Goal: Task Accomplishment & Management: Use online tool/utility

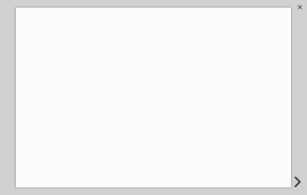
scroll to position [48, 0]
drag, startPoint x: 291, startPoint y: 146, endPoint x: 291, endPoint y: 157, distance: 10.7
click at [291, 157] on div at bounding box center [153, 97] width 307 height 195
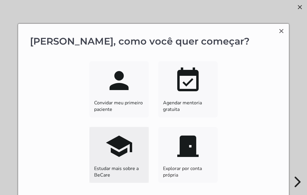
click at [0, 0] on slot "school" at bounding box center [0, 0] width 0 height 0
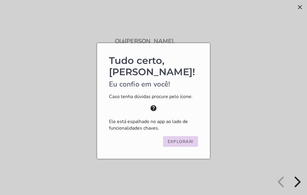
click at [0, 0] on slot "Explorar!" at bounding box center [0, 0] width 0 height 0
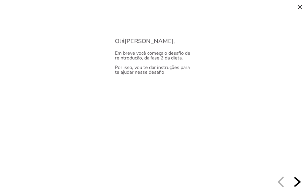
click at [297, 184] on div "next slide" at bounding box center [296, 181] width 11 height 11
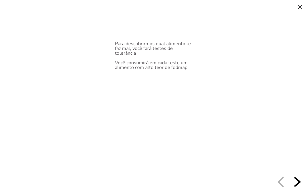
click at [297, 184] on div "next slide" at bounding box center [296, 181] width 11 height 11
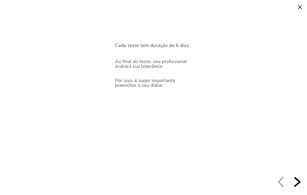
click at [297, 184] on div "next slide" at bounding box center [296, 181] width 11 height 11
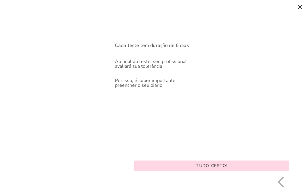
click at [242, 165] on button "Tudo certo!" at bounding box center [212, 165] width 184 height 11
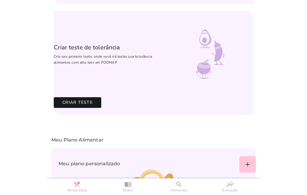
scroll to position [171, 0]
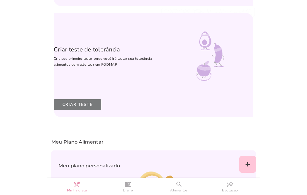
click at [0, 0] on slot "Criar Teste" at bounding box center [0, 0] width 0 height 0
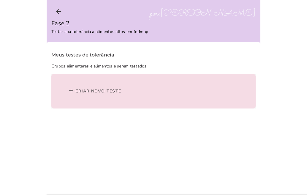
scroll to position [0, 0]
click at [117, 90] on span "Criar novo teste" at bounding box center [98, 91] width 46 height 6
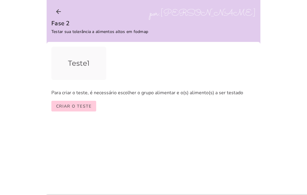
click at [0, 0] on slot "Criar o teste" at bounding box center [0, 0] width 0 height 0
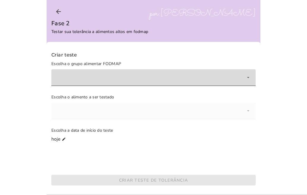
click at [245, 78] on div at bounding box center [153, 77] width 204 height 17
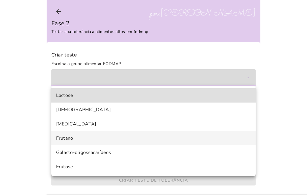
click at [75, 140] on mwc-list-item "Frutano" at bounding box center [153, 138] width 204 height 14
type mwc-select "OligossacarídeosFrutano"
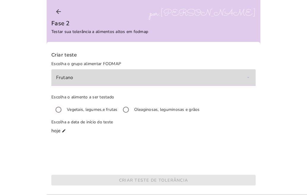
click at [60, 108] on input "Escolha o alimento a ser testado" at bounding box center [58, 109] width 14 height 14
radio input "****"
type mwc-radio "on"
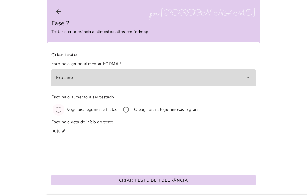
click at [125, 175] on button "Criar teste de tolerância" at bounding box center [153, 179] width 204 height 11
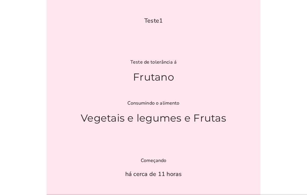
click at [229, 120] on section "Teste 1 Teste de tolerância á F r u t a n o Consumindo o alimento Vegetais e le…" at bounding box center [154, 97] width 214 height 195
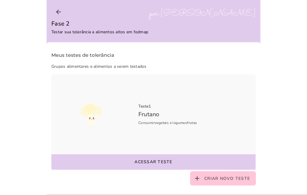
click at [171, 139] on div "Teste 1 F r u t a n o Consumir vegetais e legumes frutas Acessar teste" at bounding box center [153, 121] width 204 height 95
click at [0, 0] on slot "Acessar teste" at bounding box center [0, 0] width 0 height 0
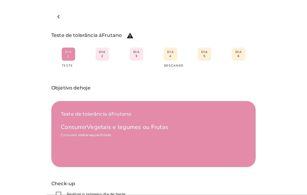
drag, startPoint x: 260, startPoint y: 106, endPoint x: 260, endPoint y: 119, distance: 12.8
click at [260, 119] on body at bounding box center [153, 97] width 307 height 195
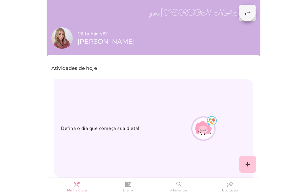
drag, startPoint x: 244, startPoint y: 16, endPoint x: 256, endPoint y: 35, distance: 21.9
click at [0, 0] on slot "swap_horiz" at bounding box center [0, 0] width 0 height 0
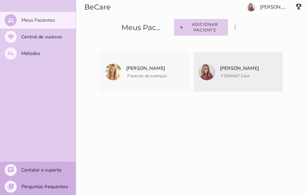
click at [242, 69] on p "[PERSON_NAME]" at bounding box center [239, 68] width 39 height 8
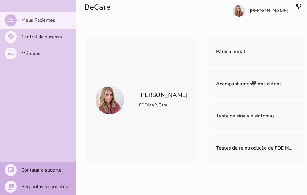
click at [51, 97] on div "people Meus Pacientes handshake Central de sucesso playlist_add Métodos chat Co…" at bounding box center [38, 97] width 76 height 195
click at [52, 24] on mwc-list-item "people Meus Pacientes" at bounding box center [38, 20] width 76 height 17
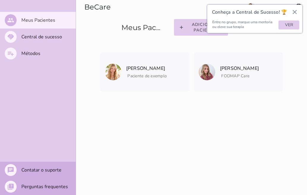
click at [194, 47] on entity-collection-view "[PERSON_NAME] Paciente de exemplo [PERSON_NAME] Paciente de exemplo" at bounding box center [191, 72] width 231 height 68
click at [293, 26] on button "Ver" at bounding box center [288, 24] width 21 height 9
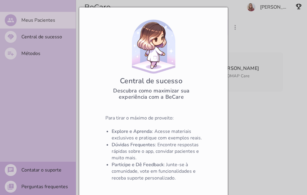
click at [269, 85] on div at bounding box center [153, 97] width 307 height 195
click at [248, 27] on div at bounding box center [153, 97] width 307 height 195
click at [48, 18] on div at bounding box center [153, 97] width 307 height 195
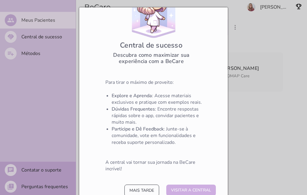
click at [152, 189] on button "Mais tarde" at bounding box center [141, 190] width 35 height 12
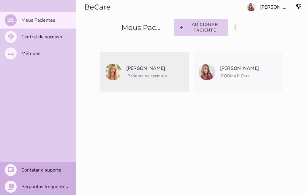
click at [164, 74] on span "Paciente de exemplo" at bounding box center [146, 76] width 39 height 6
